Goal: Communication & Community: Answer question/provide support

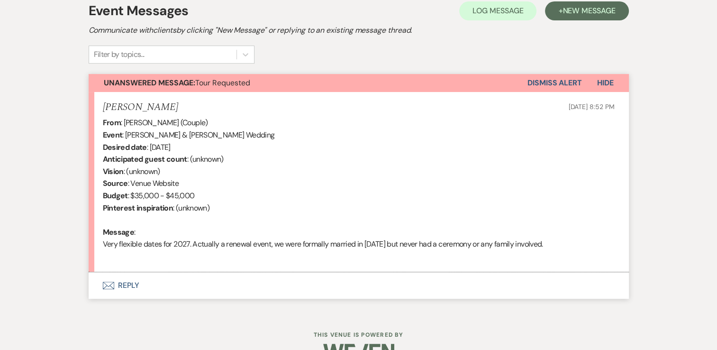
click at [133, 286] on button "Envelope Reply" at bounding box center [359, 285] width 541 height 27
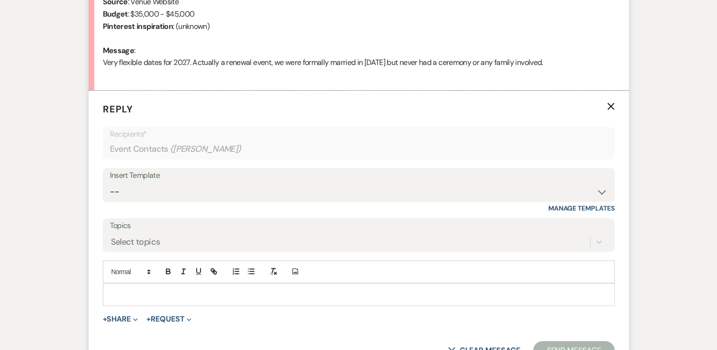
scroll to position [468, 0]
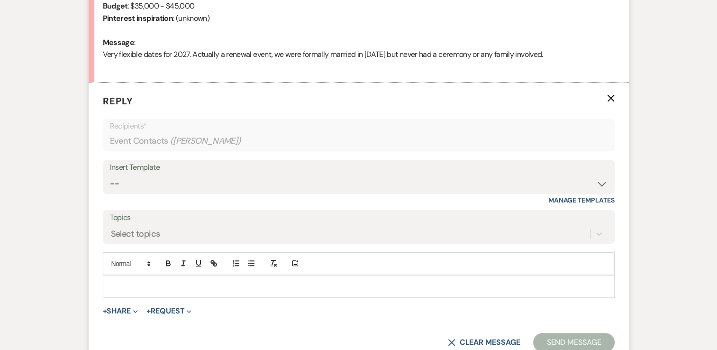
click at [172, 289] on p at bounding box center [358, 286] width 497 height 10
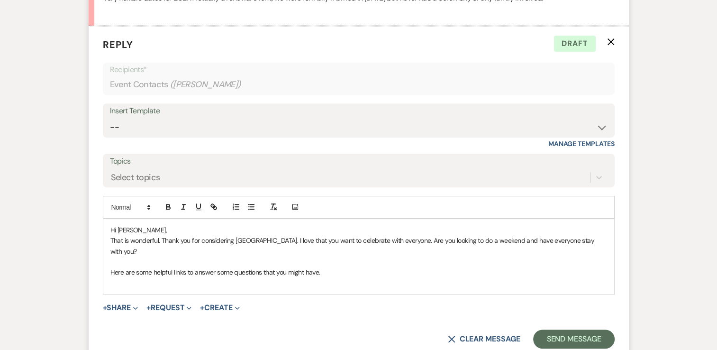
scroll to position [563, 0]
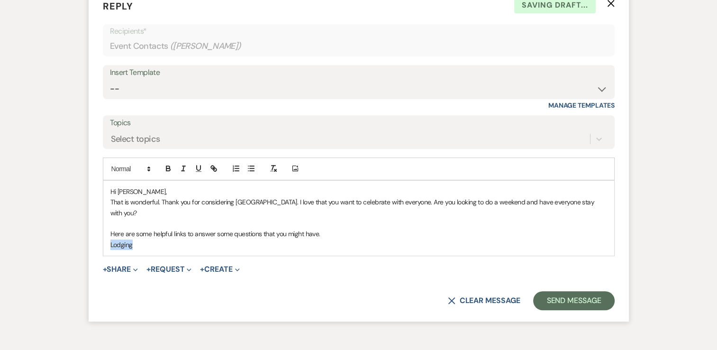
drag, startPoint x: 132, startPoint y: 233, endPoint x: 108, endPoint y: 233, distance: 24.2
click at [108, 233] on div "Hi [PERSON_NAME], That is wonderful. Thank you for considering [GEOGRAPHIC_DATA…" at bounding box center [358, 218] width 511 height 75
click at [211, 166] on icon "button" at bounding box center [212, 166] width 3 height 3
paste input "[URL][DOMAIN_NAME]"
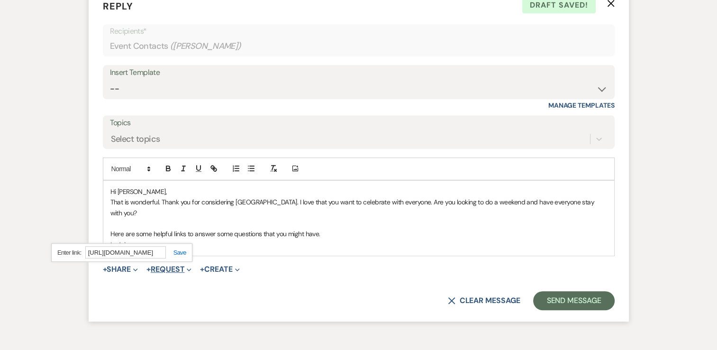
click at [180, 266] on button "+ Request Expand" at bounding box center [169, 270] width 45 height 8
click at [147, 239] on p "Lodging" at bounding box center [358, 244] width 497 height 10
drag, startPoint x: 146, startPoint y: 234, endPoint x: 107, endPoint y: 233, distance: 38.9
click at [107, 233] on div "Hi [PERSON_NAME], That is wonderful. Thank you for considering [GEOGRAPHIC_DATA…" at bounding box center [358, 218] width 511 height 75
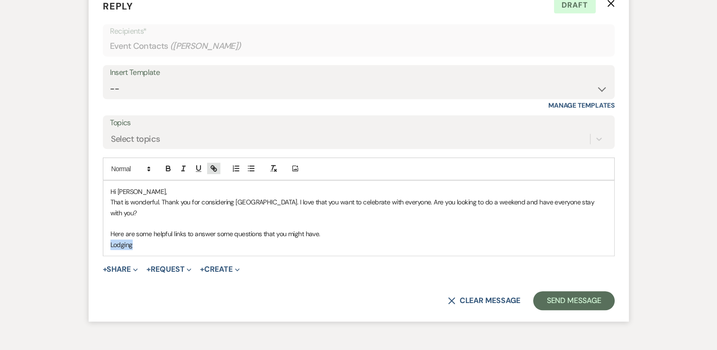
click at [213, 165] on icon "button" at bounding box center [212, 166] width 3 height 3
click at [179, 250] on link at bounding box center [176, 252] width 20 height 7
click at [174, 239] on p "Lodging" at bounding box center [358, 244] width 497 height 10
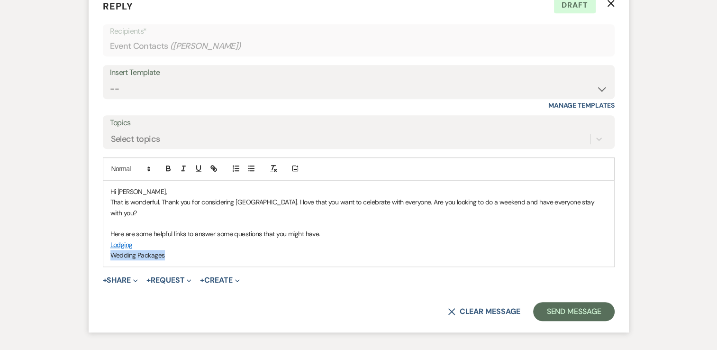
drag, startPoint x: 163, startPoint y: 245, endPoint x: 111, endPoint y: 240, distance: 51.4
click at [111, 250] on p "Wedding Packages" at bounding box center [358, 255] width 497 height 10
click at [213, 168] on icon "button" at bounding box center [214, 169] width 3 height 3
paste input "[URL][DOMAIN_NAME]"
click at [197, 259] on link at bounding box center [192, 262] width 20 height 7
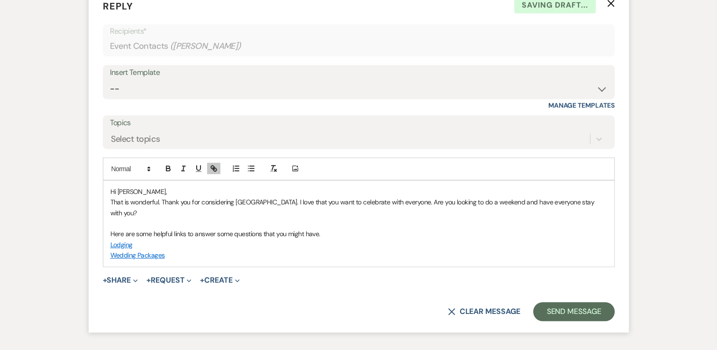
click at [182, 250] on p "Wedding Packages" at bounding box center [358, 255] width 497 height 10
click at [181, 250] on p "Wedding Packages" at bounding box center [358, 255] width 497 height 10
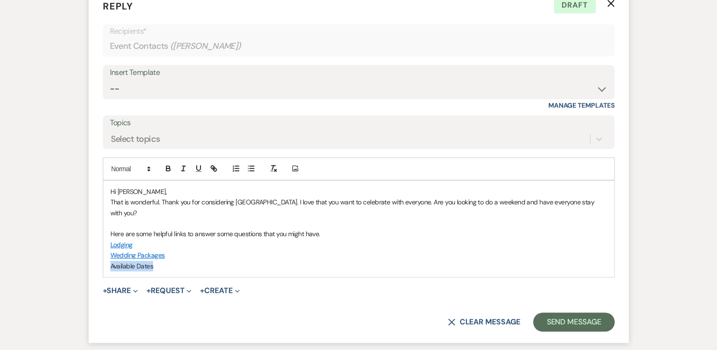
drag, startPoint x: 154, startPoint y: 252, endPoint x: 106, endPoint y: 253, distance: 47.4
click at [106, 253] on div "Hi [PERSON_NAME], That is wonderful. Thank you for considering [GEOGRAPHIC_DATA…" at bounding box center [358, 229] width 511 height 96
click at [211, 166] on icon "button" at bounding box center [214, 168] width 9 height 9
paste input "[URL][DOMAIN_NAME]"
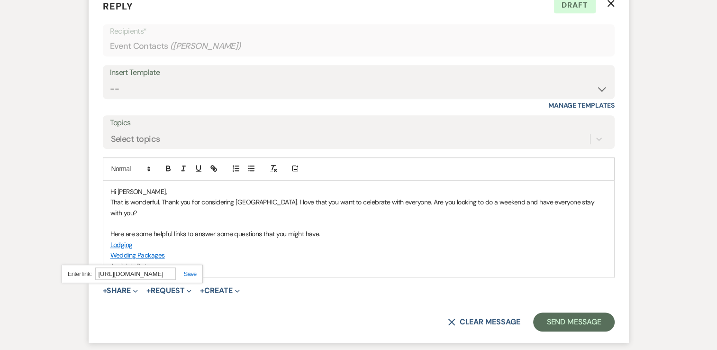
type input "[URL][DOMAIN_NAME]"
click at [190, 271] on link at bounding box center [186, 273] width 20 height 7
click at [172, 261] on p "Available Dates" at bounding box center [358, 266] width 497 height 10
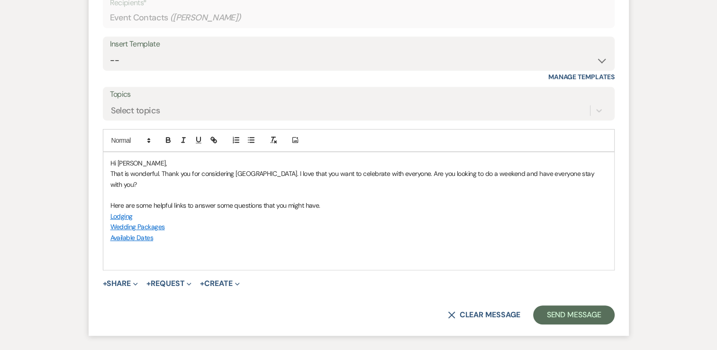
scroll to position [616, 0]
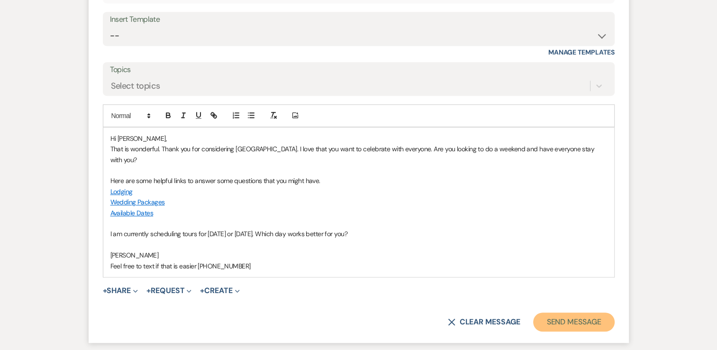
click at [577, 312] on button "Send Message" at bounding box center [573, 321] width 81 height 19
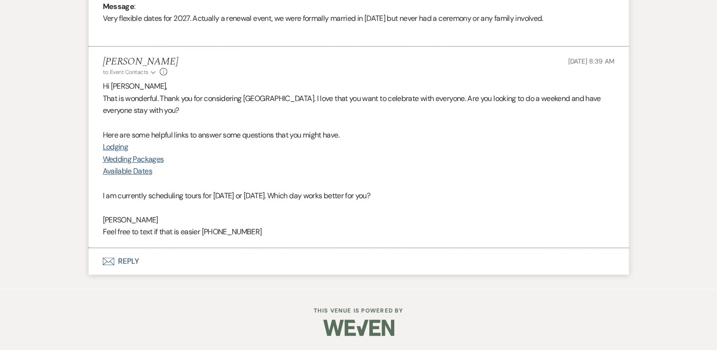
scroll to position [504, 0]
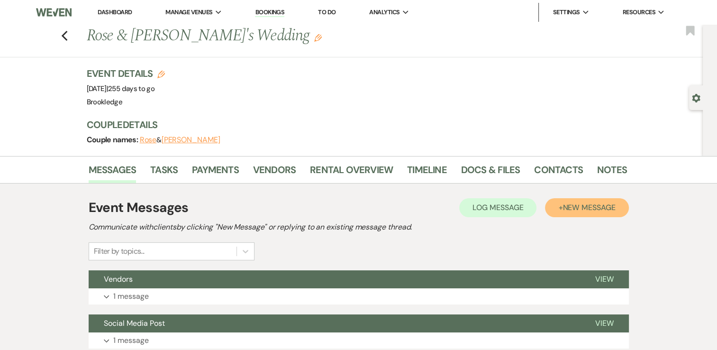
click at [563, 213] on button "+ New Message" at bounding box center [586, 207] width 83 height 19
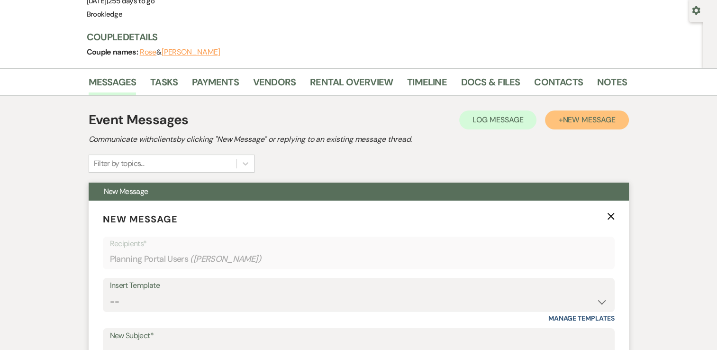
scroll to position [190, 0]
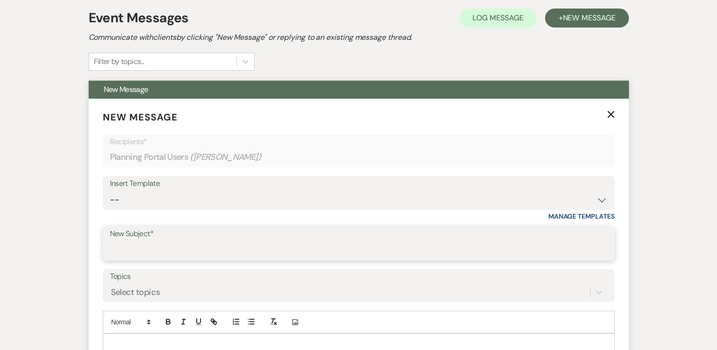
click at [167, 246] on input "New Subject*" at bounding box center [359, 250] width 498 height 18
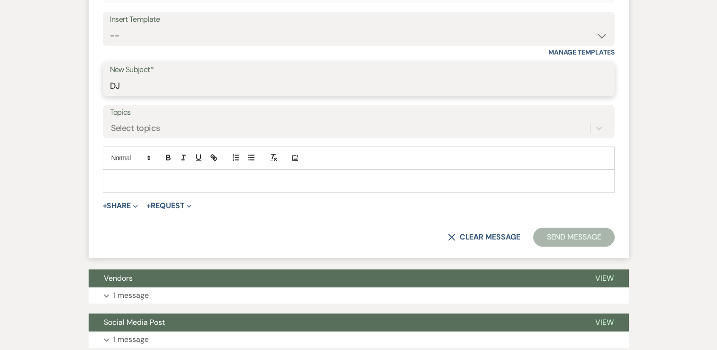
scroll to position [379, 0]
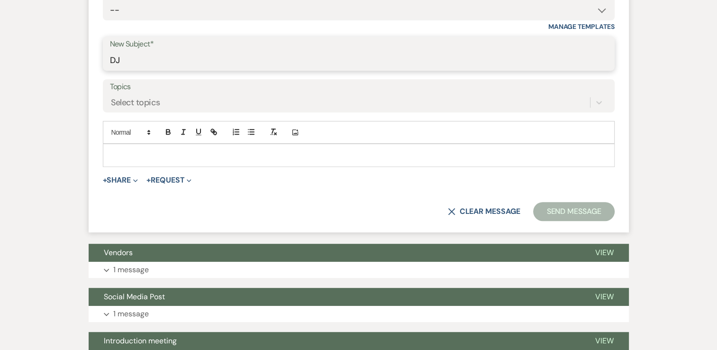
type input "DJ"
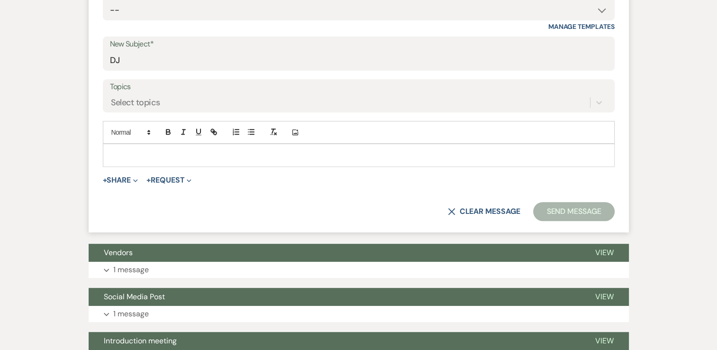
click at [178, 154] on p at bounding box center [358, 155] width 497 height 10
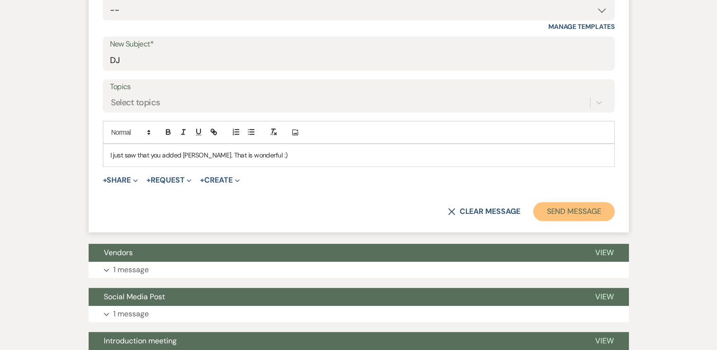
click at [589, 215] on button "Send Message" at bounding box center [573, 211] width 81 height 19
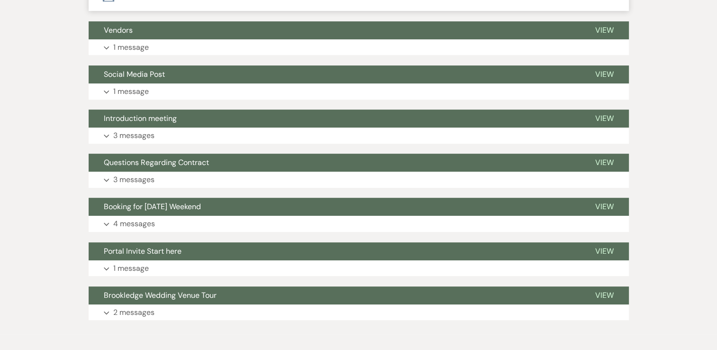
scroll to position [28, 0]
